Goal: Use online tool/utility

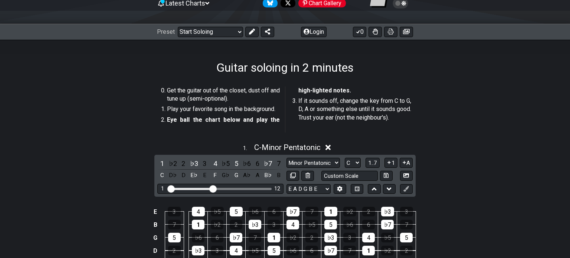
scroll to position [82, 0]
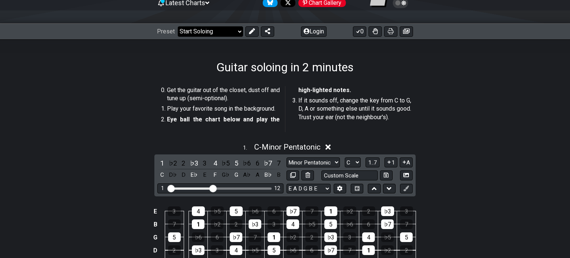
click at [238, 29] on select "Welcome to #fretflip! Initial Preset Custom Preset Minor Pentatonic Major Penta…" at bounding box center [210, 31] width 65 height 10
click at [178, 26] on select "Welcome to #fretflip! Initial Preset Custom Preset Minor Pentatonic Major Penta…" at bounding box center [210, 31] width 65 height 10
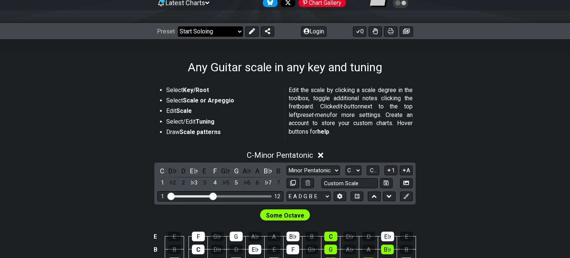
select select "/guitar-scales"
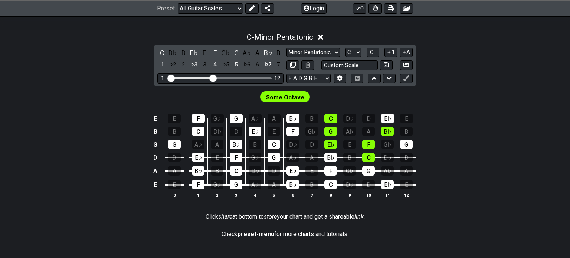
scroll to position [201, 0]
